Goal: Task Accomplishment & Management: Manage account settings

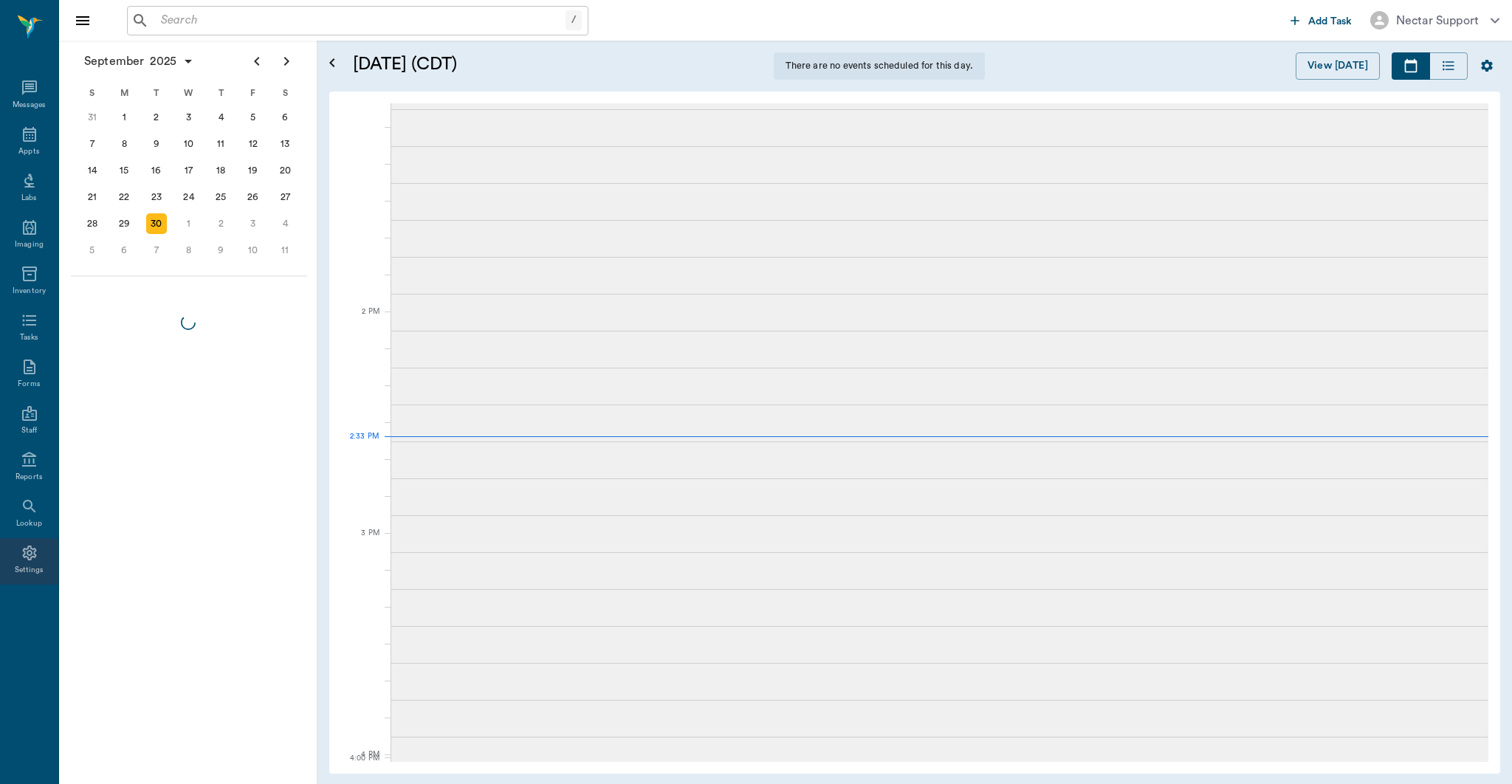
scroll to position [1125, 0]
click at [24, 566] on div "Settings" at bounding box center [30, 570] width 30 height 11
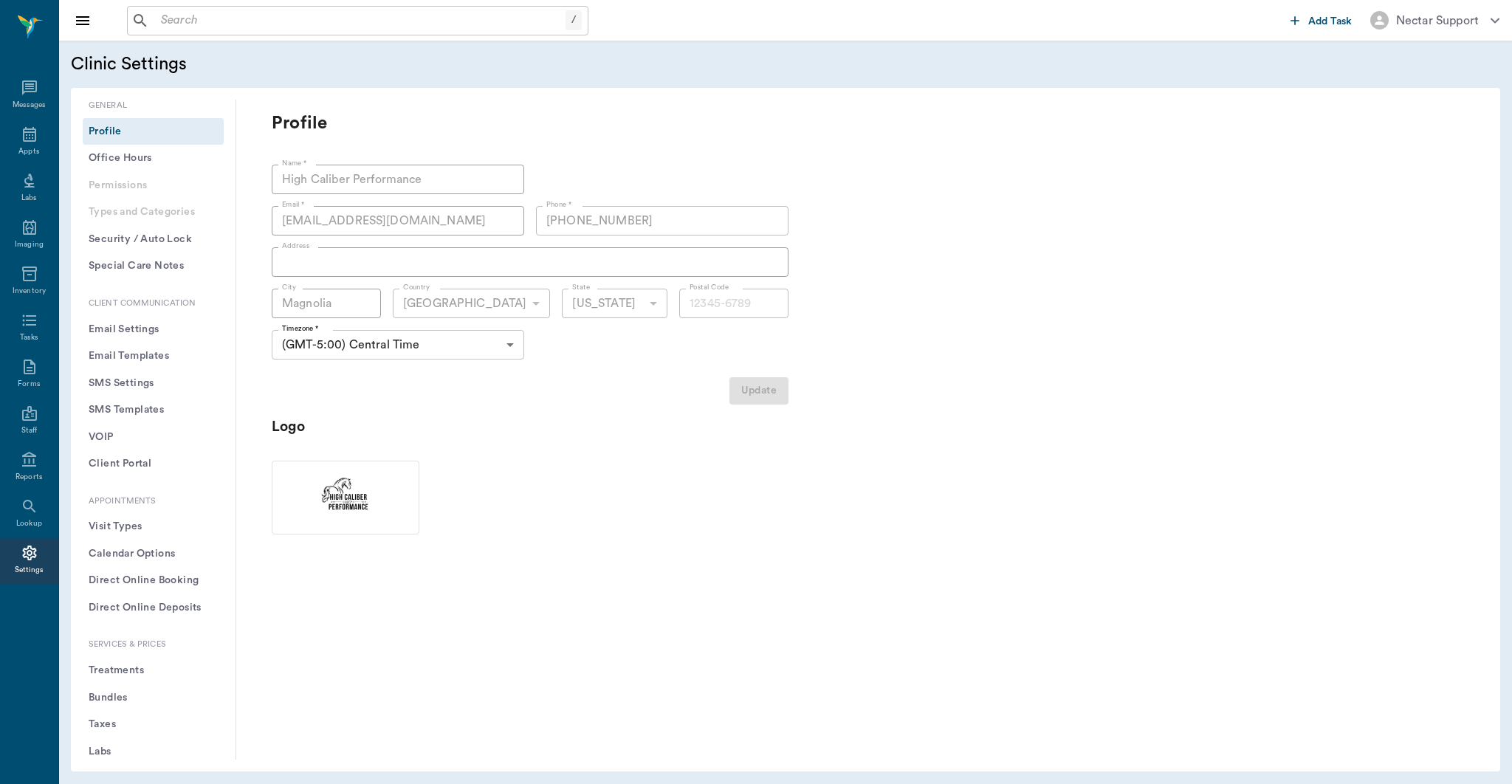
type input "77354"
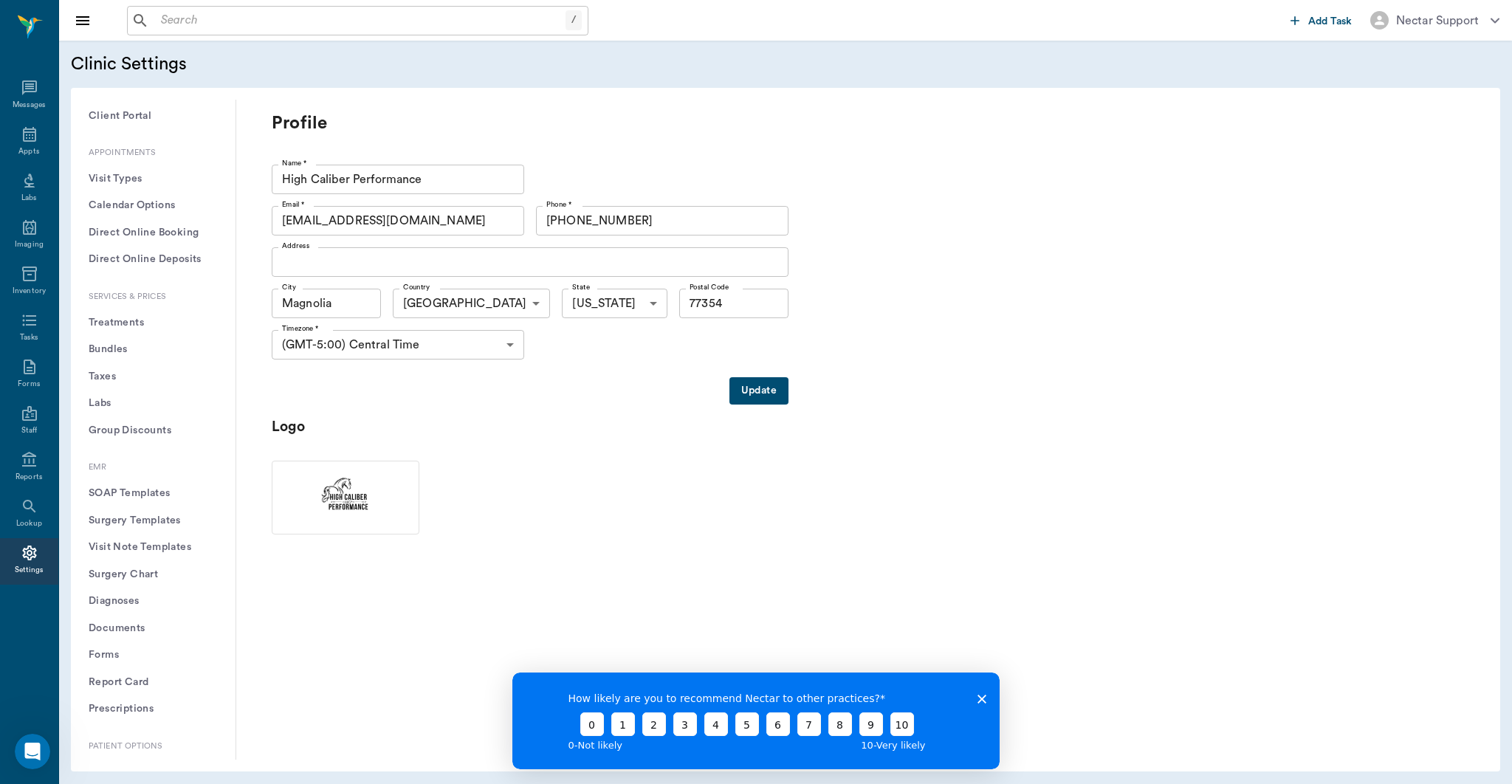
scroll to position [375, 0]
click at [123, 405] on button "Labs" at bounding box center [152, 403] width 141 height 28
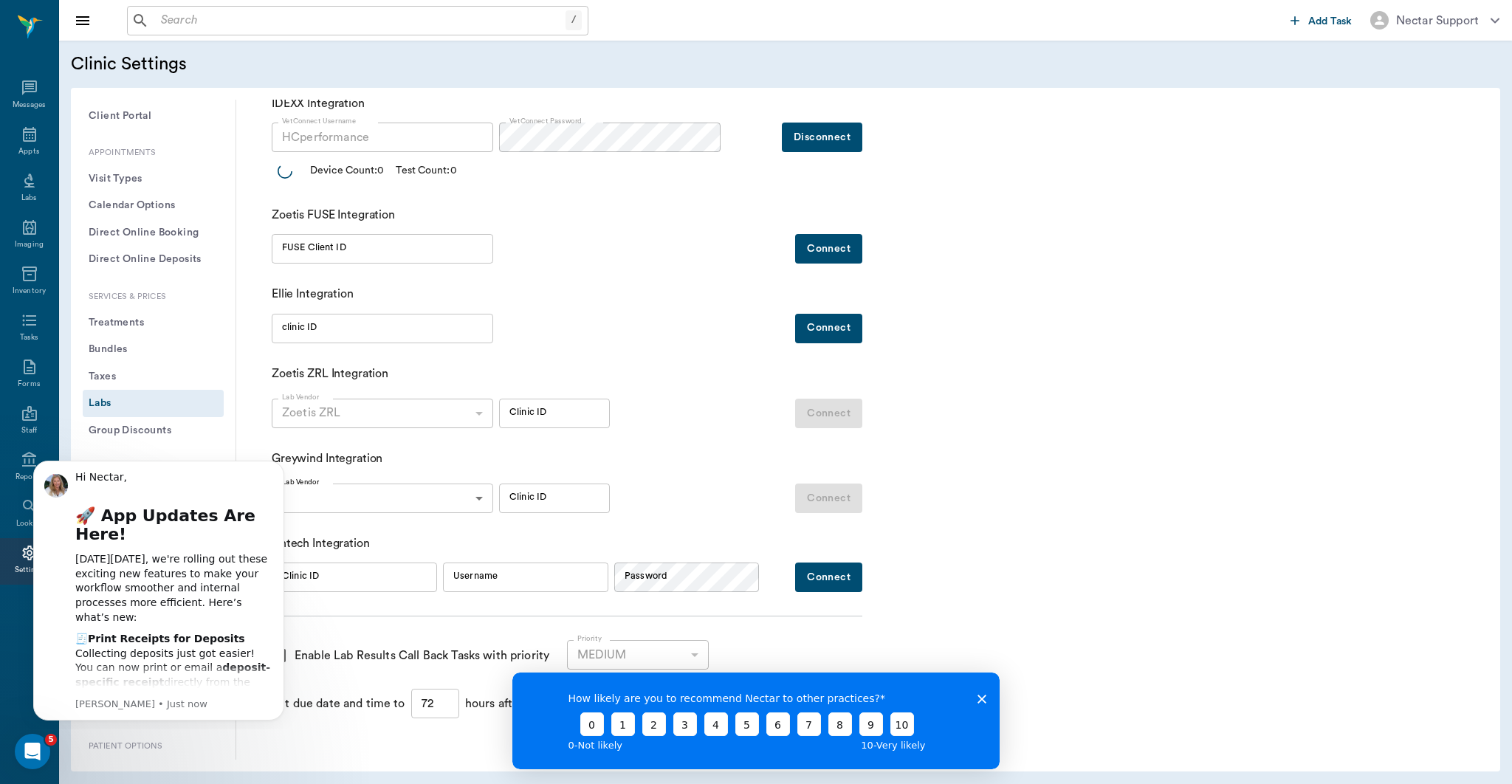
scroll to position [65, 0]
click at [283, 466] on icon "Dismiss notification" at bounding box center [280, 464] width 8 height 8
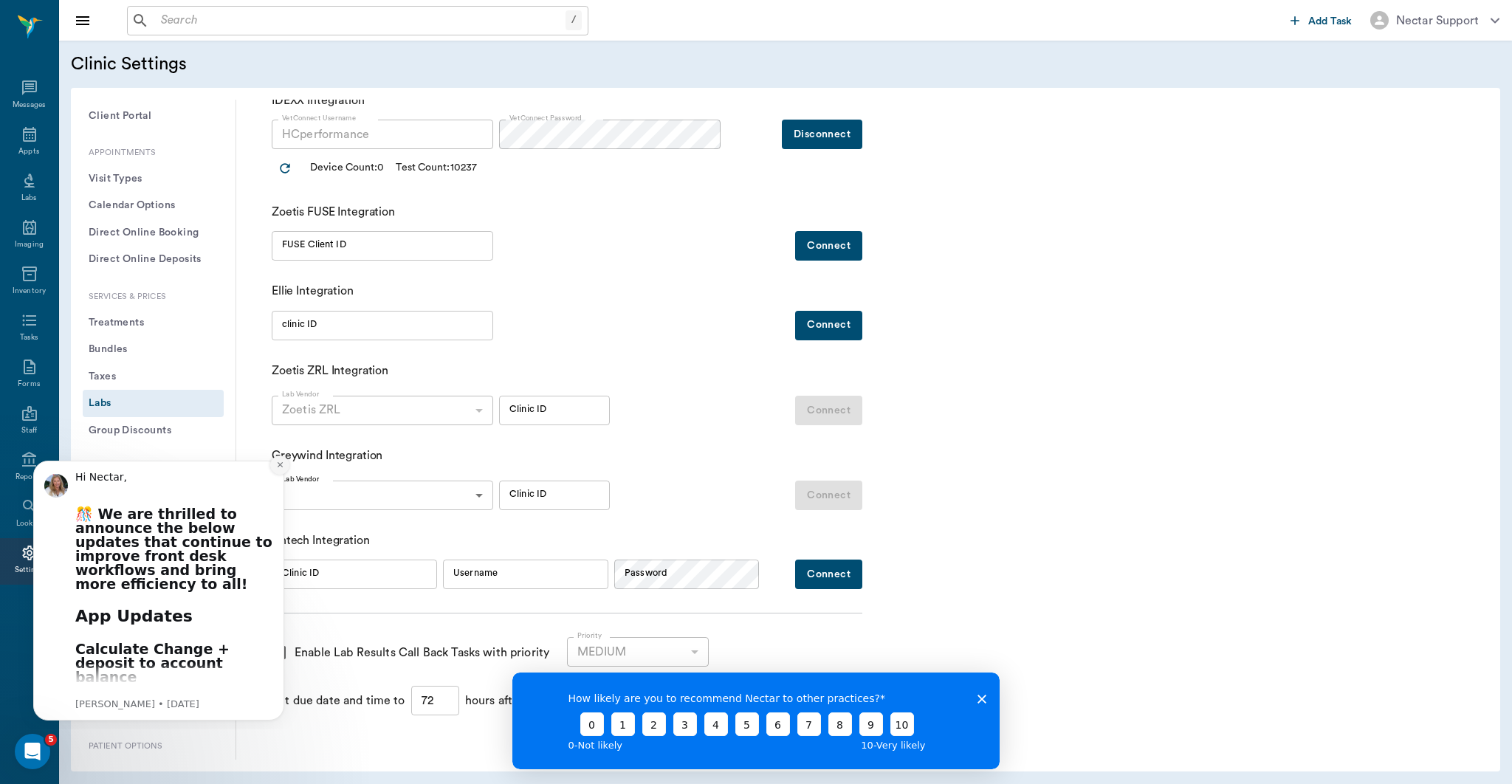
click at [279, 469] on icon "Dismiss notification" at bounding box center [280, 464] width 8 height 8
